Goal: Check status: Check status

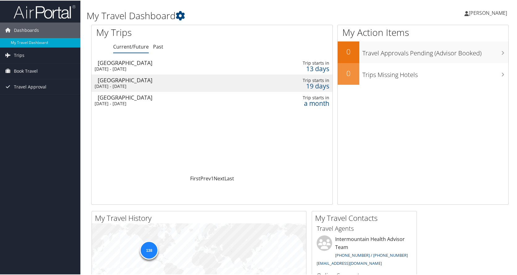
click at [131, 65] on div "[DATE] - [DATE]" at bounding box center [171, 68] width 153 height 6
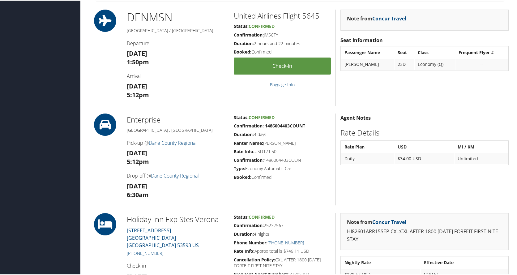
scroll to position [371, 0]
